Goal: Find contact information: Obtain details needed to contact an individual or organization

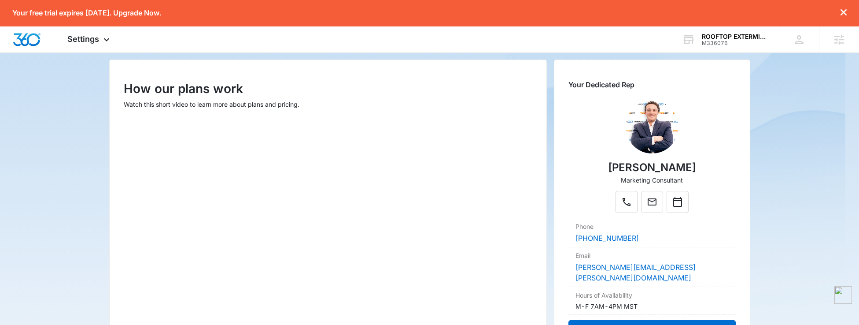
scroll to position [111, 0]
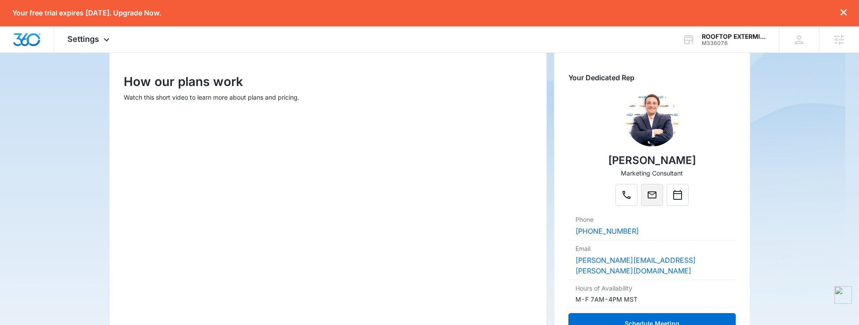
click at [657, 199] on icon "Mail" at bounding box center [652, 194] width 11 height 11
click at [658, 258] on link "[PERSON_NAME][EMAIL_ADDRESS][PERSON_NAME][DOMAIN_NAME]" at bounding box center [635, 264] width 120 height 19
click at [657, 199] on icon "Mail" at bounding box center [652, 194] width 11 height 11
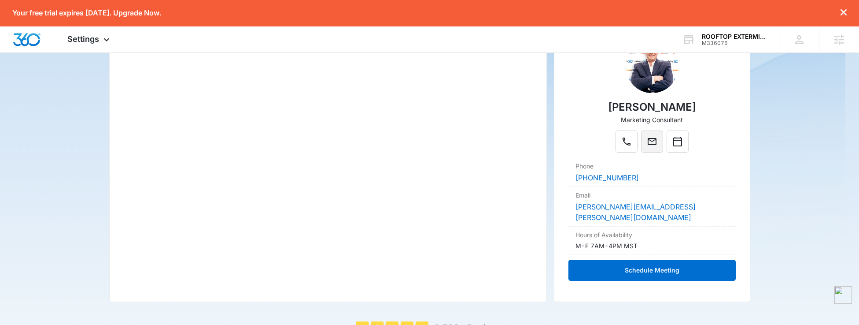
scroll to position [215, 0]
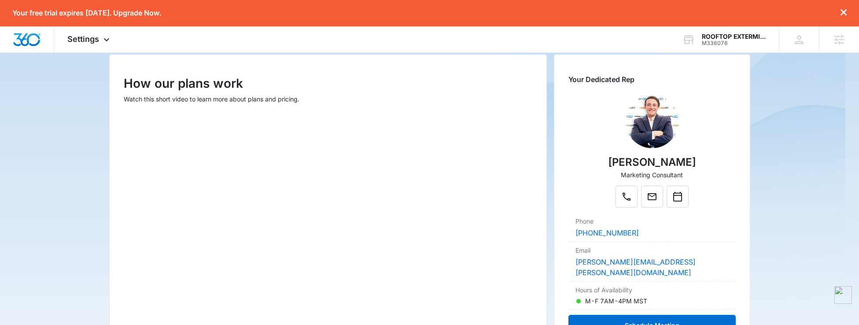
scroll to position [83, 0]
